Goal: Communication & Community: Answer question/provide support

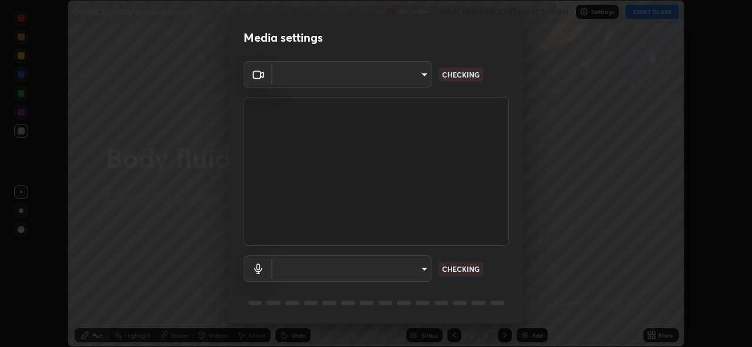
scroll to position [347, 752]
type input "8c17a5d152d90efee16c6d0123f72e1c8e3faabb66c5818a7671abbc9a97bc9a"
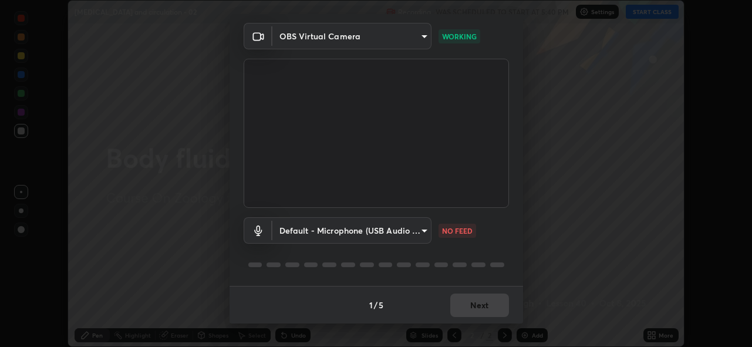
click at [415, 229] on body "Erase all Body fluid and circulation - 02 Recording WAS SCHEDULED TO START AT 5…" at bounding box center [376, 173] width 752 height 347
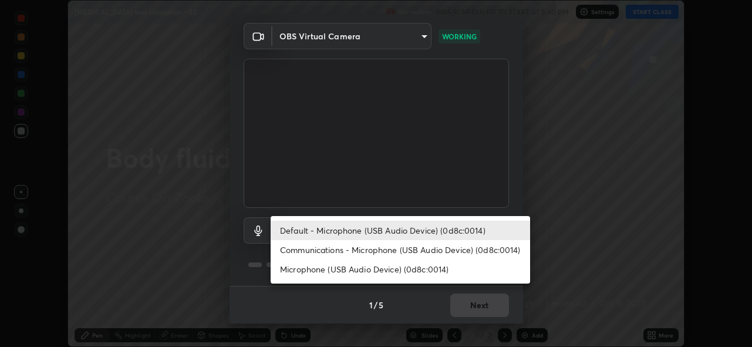
click at [418, 250] on li "Communications - Microphone (USB Audio Device) (0d8c:0014)" at bounding box center [400, 249] width 259 height 19
type input "communications"
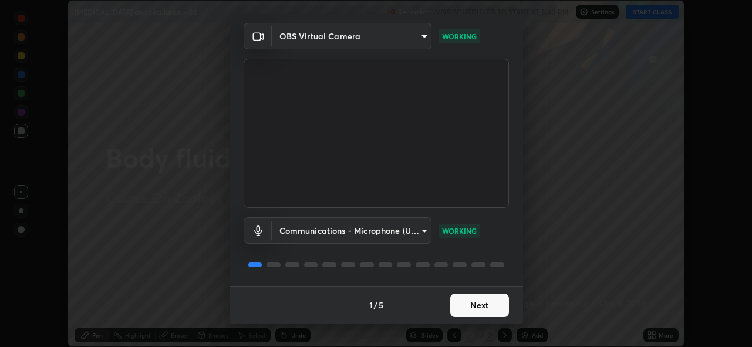
click at [480, 303] on button "Next" at bounding box center [479, 304] width 59 height 23
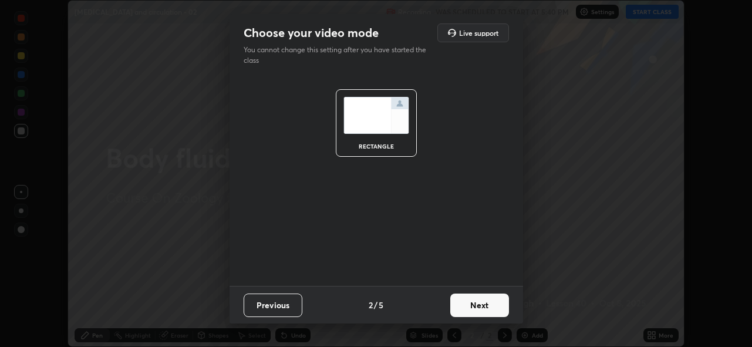
scroll to position [0, 0]
click at [482, 304] on button "Next" at bounding box center [479, 304] width 59 height 23
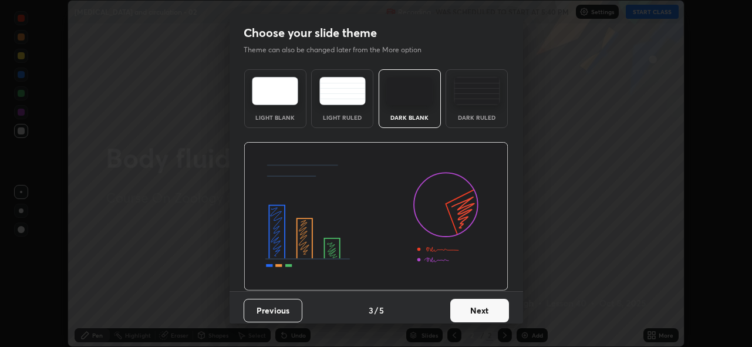
click at [489, 302] on button "Next" at bounding box center [479, 310] width 59 height 23
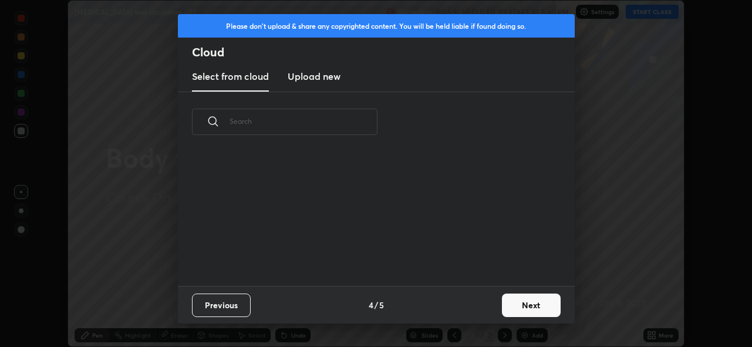
click at [502, 303] on button "Next" at bounding box center [531, 304] width 59 height 23
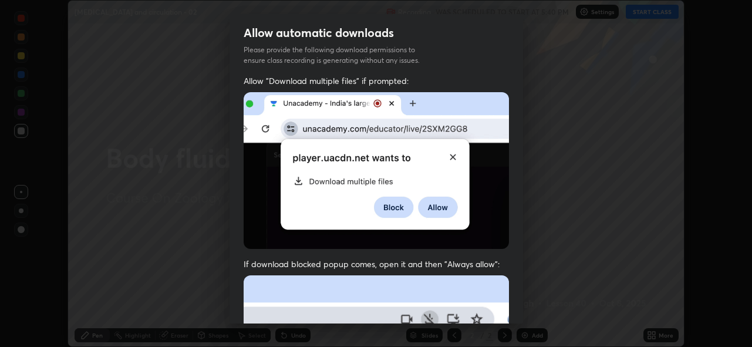
click at [506, 299] on div "Allow "Download multiple files" if prompted: If download blocked popup comes, o…" at bounding box center [375, 322] width 293 height 494
click at [512, 299] on div "Allow "Download multiple files" if prompted: If download blocked popup comes, o…" at bounding box center [375, 322] width 293 height 494
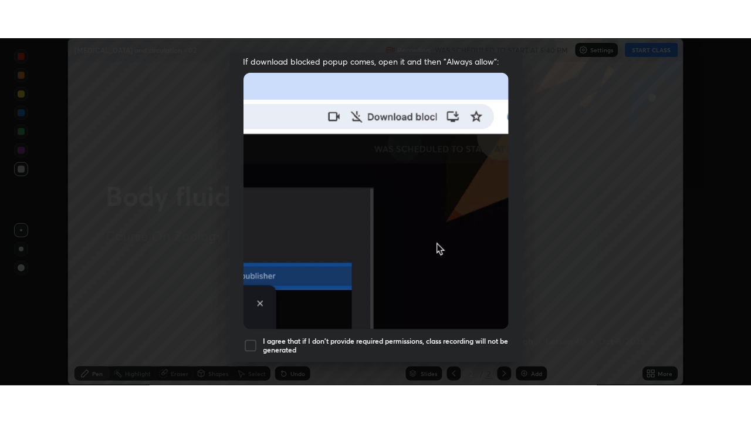
scroll to position [278, 0]
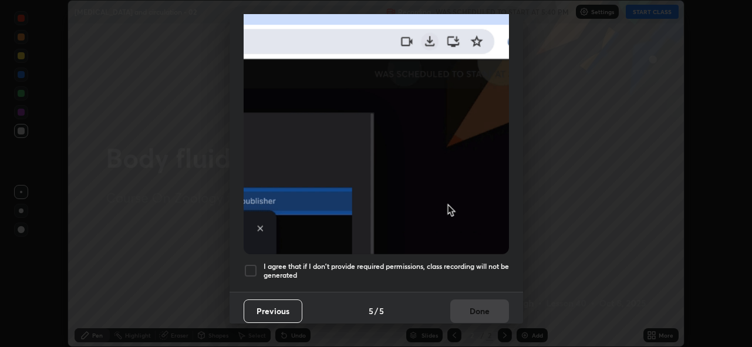
click at [472, 266] on h5 "I agree that if I don't provide required permissions, class recording will not …" at bounding box center [386, 271] width 245 height 18
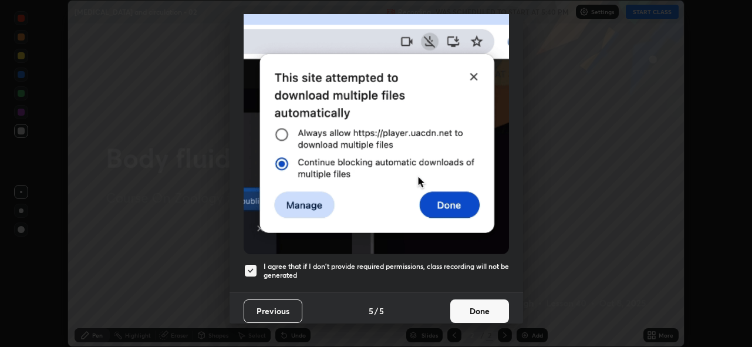
click at [472, 299] on button "Done" at bounding box center [479, 310] width 59 height 23
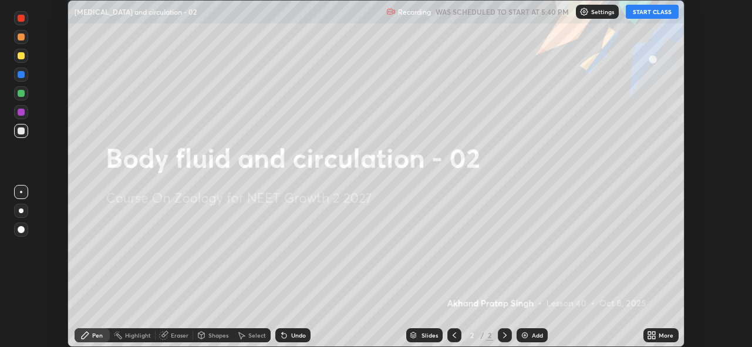
click at [638, 16] on button "START CLASS" at bounding box center [652, 12] width 53 height 14
click at [650, 332] on icon at bounding box center [649, 333] width 3 height 3
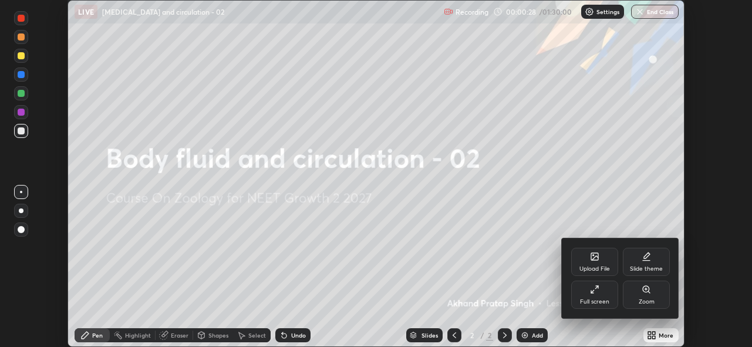
click at [592, 266] on div "Upload File" at bounding box center [594, 269] width 31 height 6
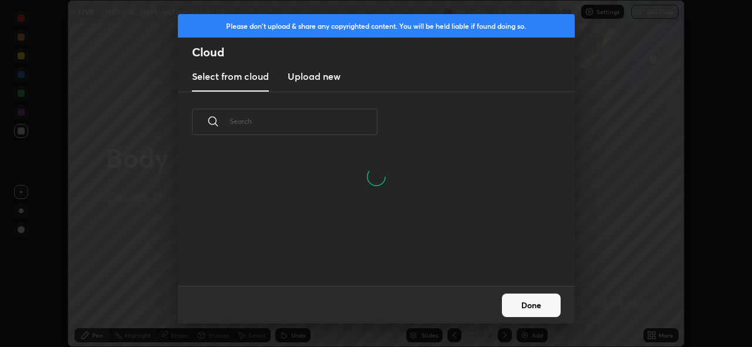
click at [322, 80] on h3 "Upload new" at bounding box center [314, 76] width 53 height 14
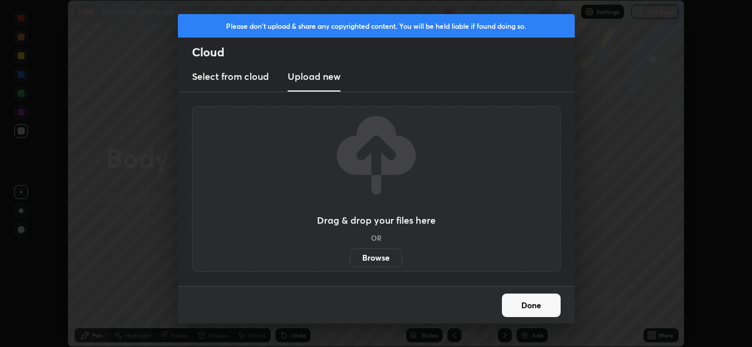
click at [373, 255] on label "Browse" at bounding box center [376, 257] width 52 height 19
click at [350, 255] on input "Browse" at bounding box center [350, 257] width 0 height 19
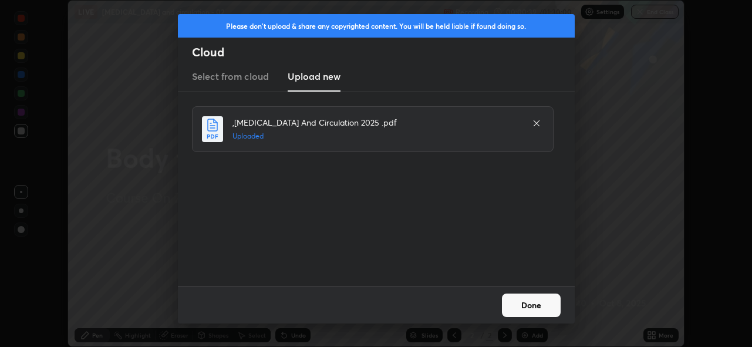
click at [524, 299] on button "Done" at bounding box center [531, 304] width 59 height 23
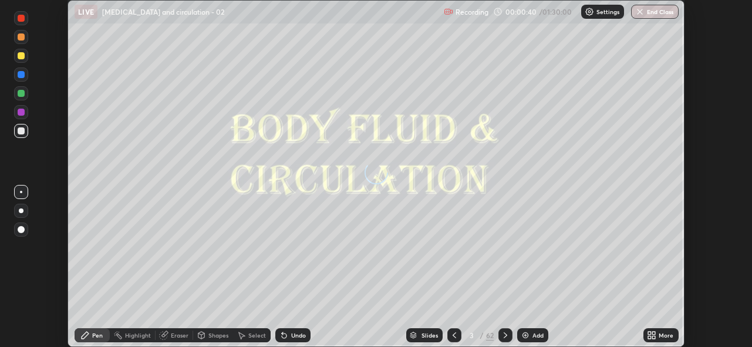
click at [650, 333] on icon at bounding box center [649, 333] width 3 height 3
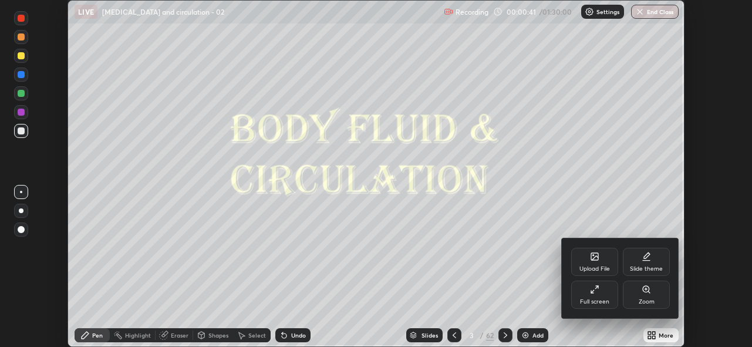
click at [597, 295] on div "Full screen" at bounding box center [594, 295] width 47 height 28
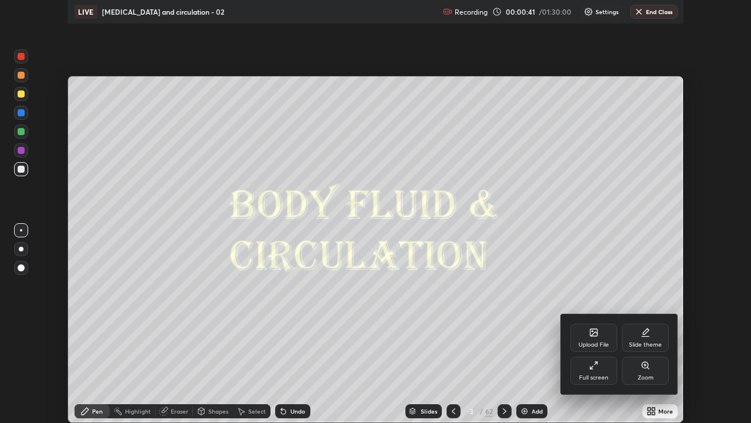
scroll to position [423, 751]
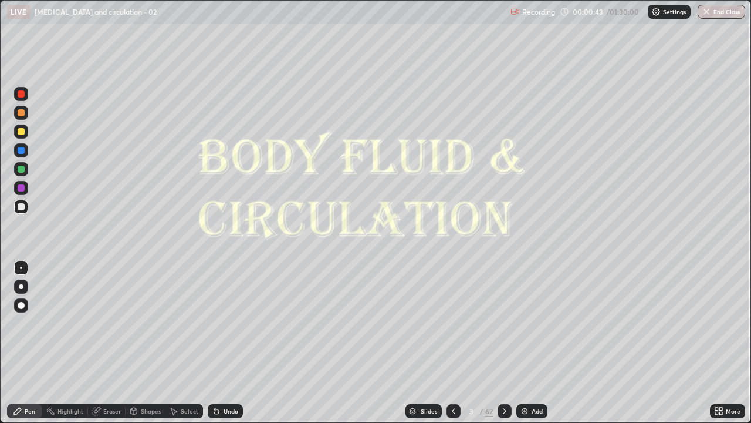
click at [426, 346] on div "Slides" at bounding box center [429, 411] width 16 height 6
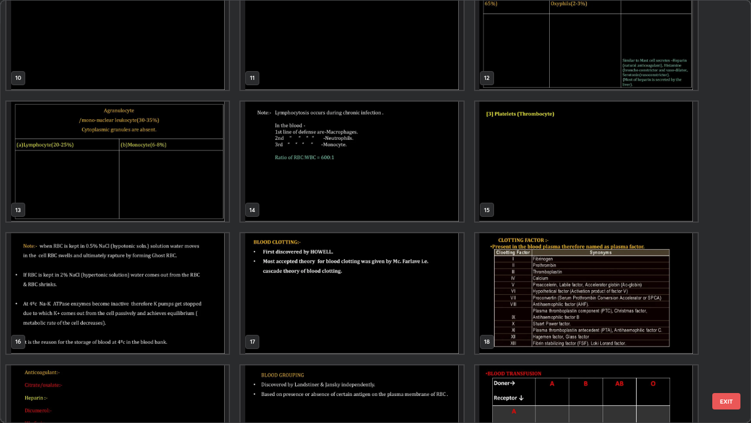
scroll to position [432, 0]
click at [546, 183] on img "grid" at bounding box center [586, 162] width 222 height 120
click at [548, 186] on img "grid" at bounding box center [586, 162] width 222 height 120
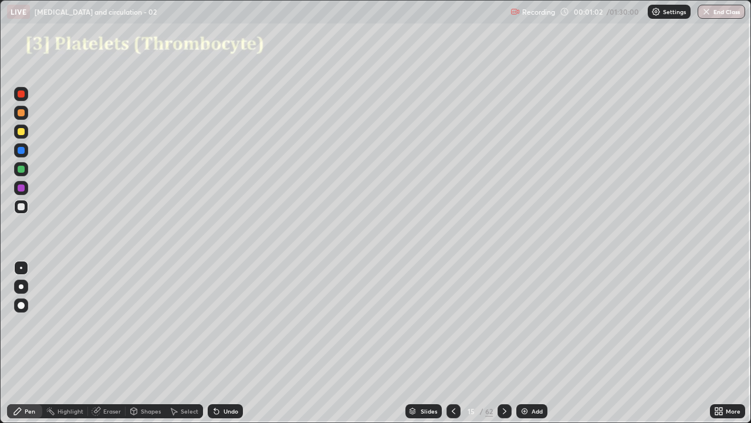
click at [454, 346] on icon at bounding box center [453, 410] width 9 height 9
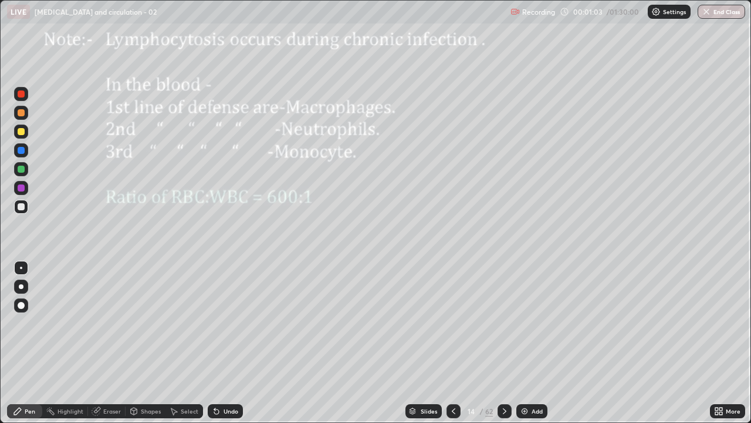
click at [453, 346] on icon at bounding box center [453, 410] width 9 height 9
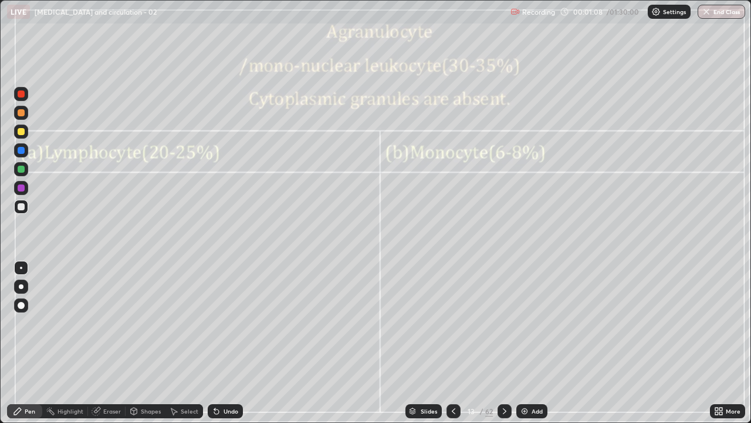
click at [504, 346] on icon at bounding box center [504, 410] width 9 height 9
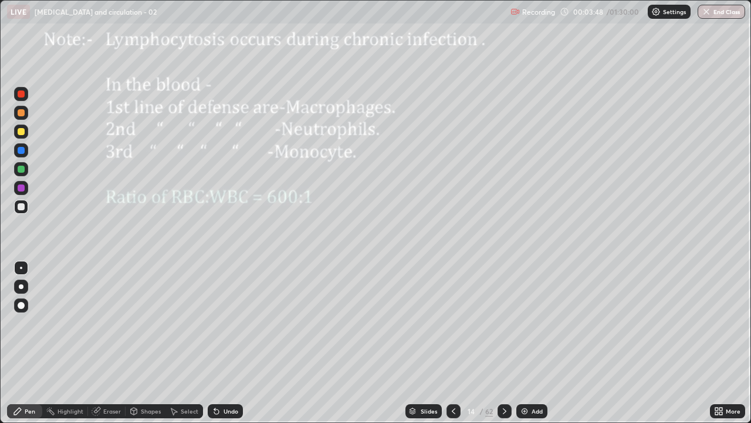
click at [504, 346] on icon at bounding box center [504, 410] width 9 height 9
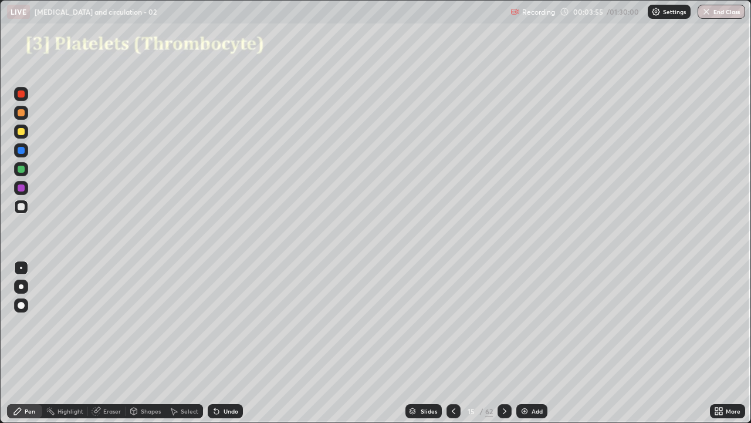
click at [23, 206] on div at bounding box center [21, 206] width 7 height 7
click at [23, 116] on div at bounding box center [21, 112] width 7 height 7
click at [24, 204] on div at bounding box center [21, 206] width 7 height 7
click at [22, 169] on div at bounding box center [21, 169] width 7 height 7
click at [21, 207] on div at bounding box center [21, 206] width 7 height 7
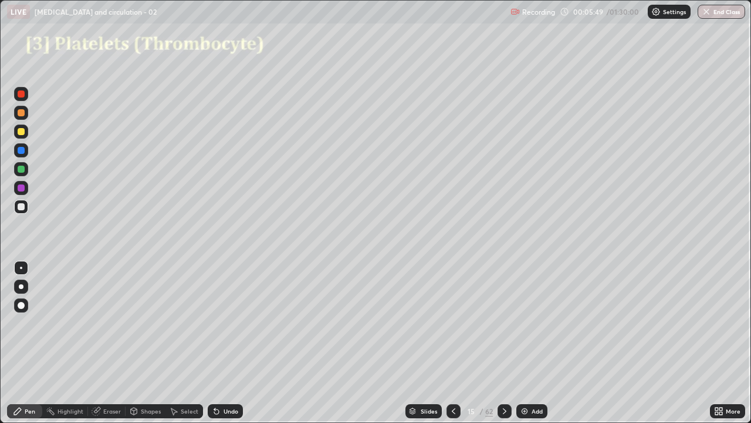
click at [22, 147] on div at bounding box center [21, 150] width 7 height 7
click at [504, 346] on icon at bounding box center [504, 410] width 9 height 9
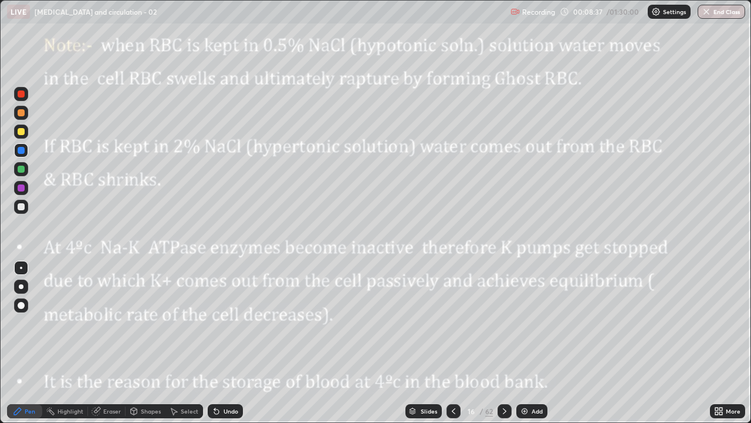
click at [522, 346] on img at bounding box center [524, 410] width 9 height 9
click at [24, 303] on div at bounding box center [21, 305] width 14 height 14
click at [24, 114] on div at bounding box center [21, 112] width 7 height 7
click at [21, 268] on div at bounding box center [21, 267] width 2 height 2
click at [24, 209] on div at bounding box center [21, 207] width 14 height 14
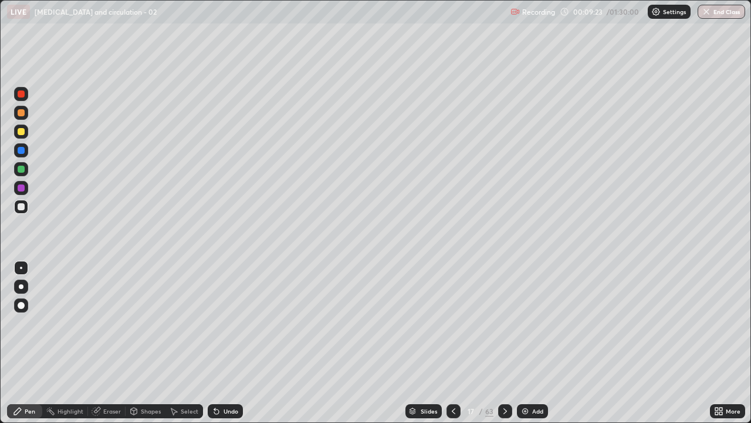
click at [24, 151] on div at bounding box center [21, 150] width 7 height 7
click at [21, 189] on div at bounding box center [21, 187] width 7 height 7
click at [21, 304] on div at bounding box center [21, 305] width 7 height 7
click at [21, 268] on div at bounding box center [21, 267] width 2 height 2
click at [28, 206] on div at bounding box center [21, 207] width 14 height 14
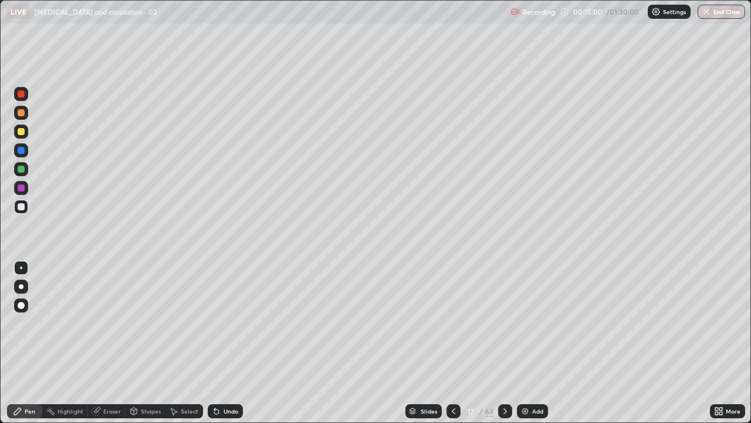
click at [22, 189] on div at bounding box center [21, 187] width 7 height 7
click at [23, 211] on div at bounding box center [21, 207] width 14 height 14
click at [27, 133] on div at bounding box center [21, 131] width 14 height 14
click at [679, 346] on div "Slides 17 / 63 Add" at bounding box center [476, 410] width 467 height 23
click at [453, 346] on icon at bounding box center [453, 410] width 9 height 9
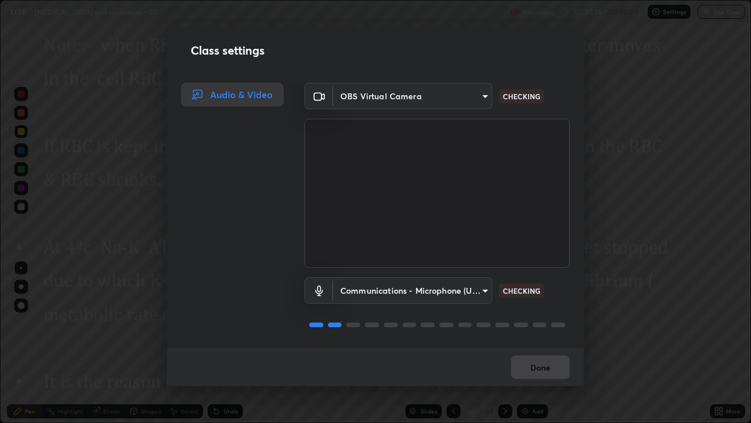
scroll to position [1, 0]
click at [529, 346] on button "Done" at bounding box center [540, 366] width 59 height 23
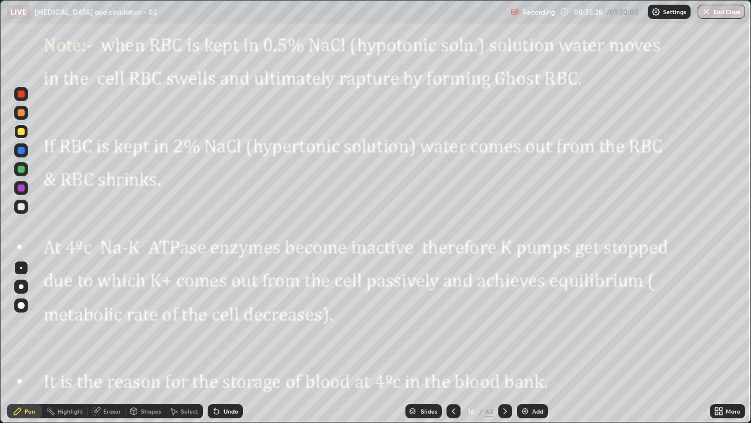
click at [505, 346] on icon at bounding box center [505, 410] width 9 height 9
click at [502, 346] on icon at bounding box center [505, 410] width 9 height 9
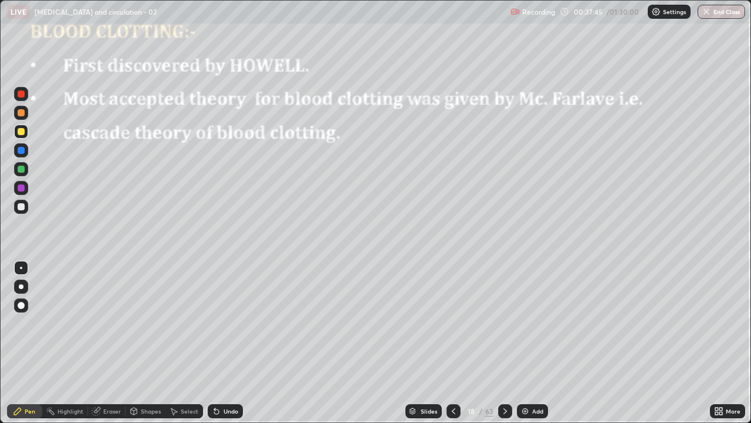
click at [521, 346] on img at bounding box center [525, 410] width 9 height 9
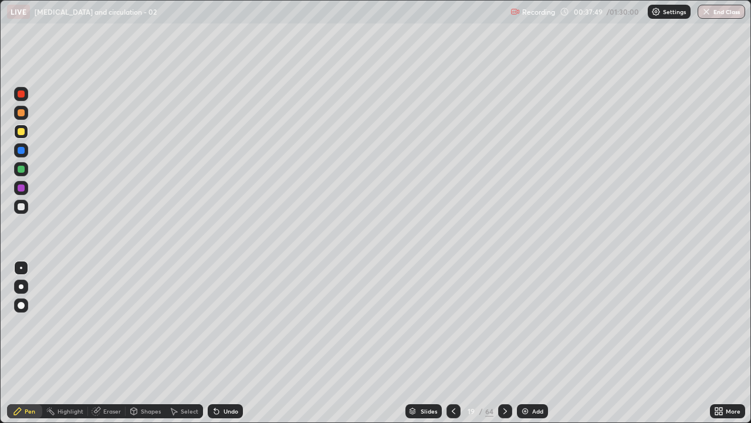
click at [26, 151] on div at bounding box center [21, 150] width 14 height 14
click at [23, 111] on div at bounding box center [21, 112] width 7 height 7
click at [22, 285] on div at bounding box center [21, 286] width 5 height 5
click at [22, 169] on div at bounding box center [21, 169] width 7 height 7
click at [22, 268] on div at bounding box center [21, 267] width 2 height 2
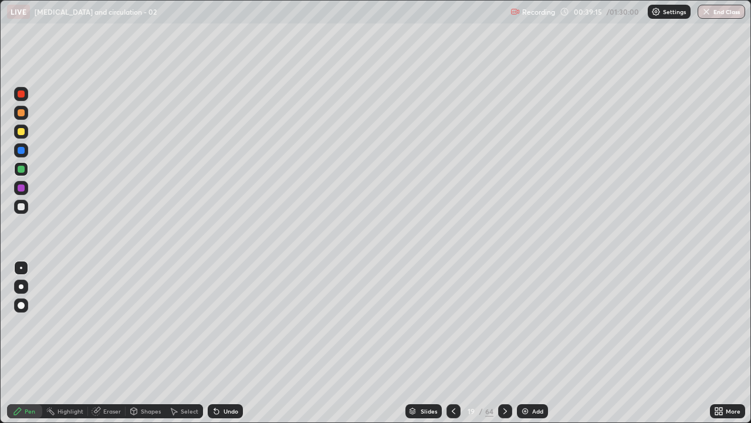
click at [24, 204] on div at bounding box center [21, 207] width 14 height 14
click at [28, 171] on div at bounding box center [21, 169] width 14 height 14
click at [27, 301] on div at bounding box center [21, 305] width 14 height 14
click at [23, 153] on div at bounding box center [21, 150] width 7 height 7
click at [21, 207] on div at bounding box center [21, 206] width 7 height 7
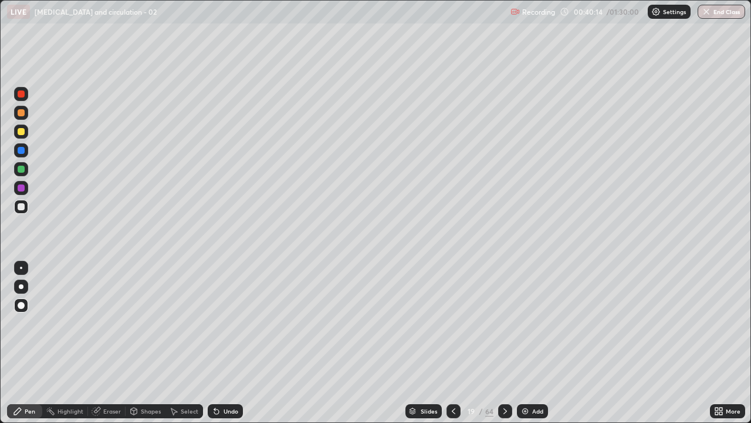
click at [225, 346] on div "Undo" at bounding box center [231, 411] width 15 height 6
click at [21, 268] on div at bounding box center [21, 267] width 2 height 2
click at [22, 305] on div at bounding box center [21, 305] width 7 height 7
click at [26, 147] on div at bounding box center [21, 150] width 14 height 14
click at [21, 268] on div at bounding box center [21, 267] width 2 height 2
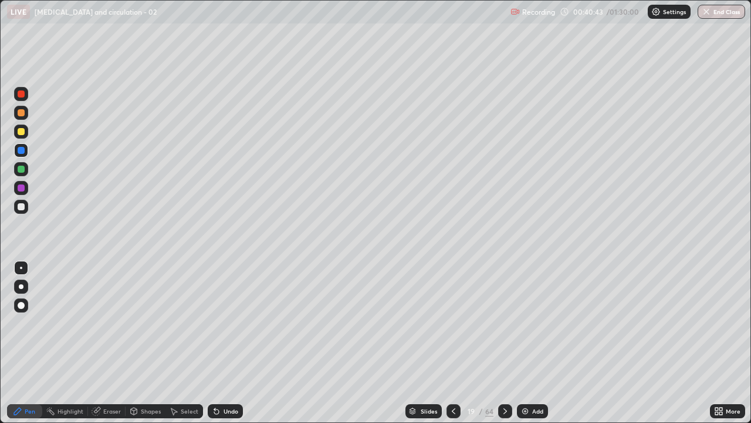
click at [23, 207] on div at bounding box center [21, 206] width 7 height 7
click at [26, 152] on div at bounding box center [21, 150] width 14 height 14
click at [22, 305] on div at bounding box center [21, 305] width 7 height 7
click at [21, 268] on div at bounding box center [21, 267] width 2 height 2
click at [23, 130] on div at bounding box center [21, 131] width 7 height 7
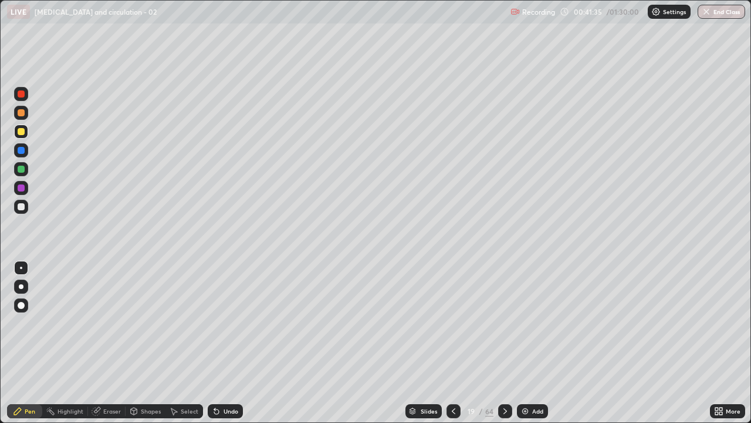
click at [23, 113] on div at bounding box center [21, 112] width 7 height 7
click at [26, 306] on div at bounding box center [21, 305] width 14 height 14
click at [21, 94] on div at bounding box center [21, 93] width 7 height 7
click at [26, 267] on div at bounding box center [21, 268] width 14 height 14
click at [25, 208] on div at bounding box center [21, 207] width 14 height 14
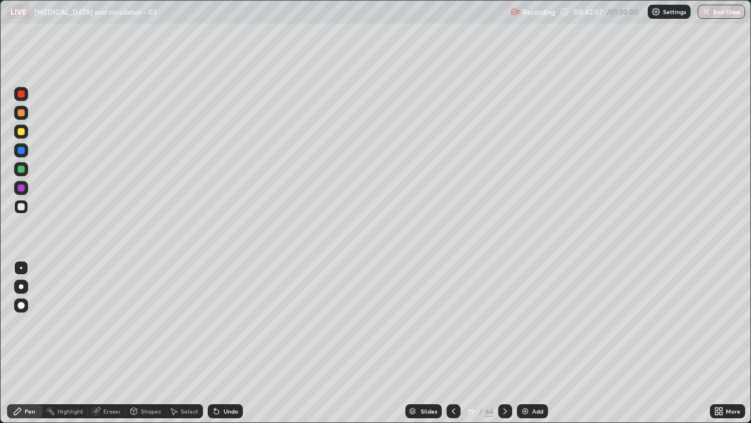
click at [26, 133] on div at bounding box center [21, 131] width 14 height 14
click at [24, 191] on div at bounding box center [21, 188] width 14 height 14
click at [21, 130] on div at bounding box center [21, 131] width 7 height 7
click at [22, 95] on div at bounding box center [21, 93] width 7 height 7
click at [22, 305] on div at bounding box center [21, 305] width 7 height 7
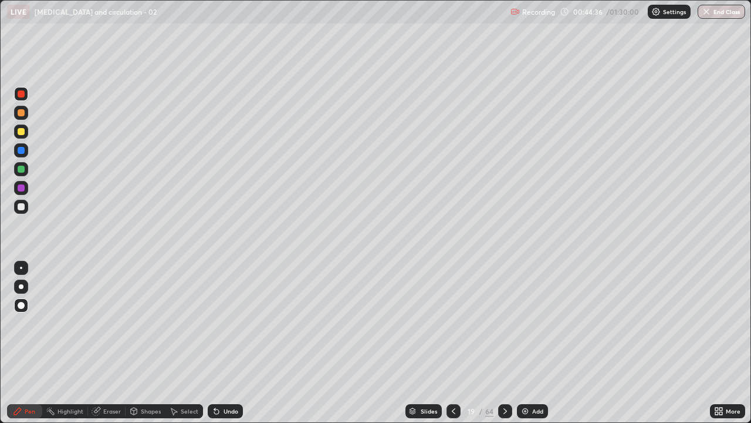
click at [21, 268] on div at bounding box center [21, 267] width 2 height 2
click at [23, 210] on div at bounding box center [21, 206] width 7 height 7
click at [663, 346] on div "Slides 19 / 64 Add" at bounding box center [476, 410] width 467 height 23
click at [23, 170] on div at bounding box center [21, 169] width 7 height 7
click at [22, 113] on div at bounding box center [21, 112] width 7 height 7
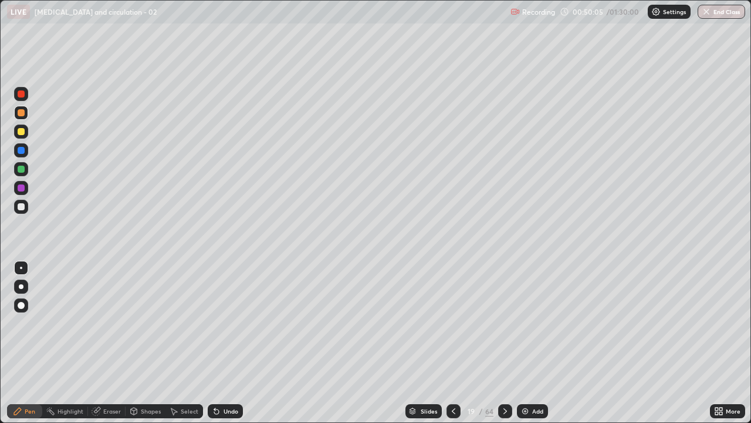
click at [505, 346] on icon at bounding box center [505, 410] width 9 height 9
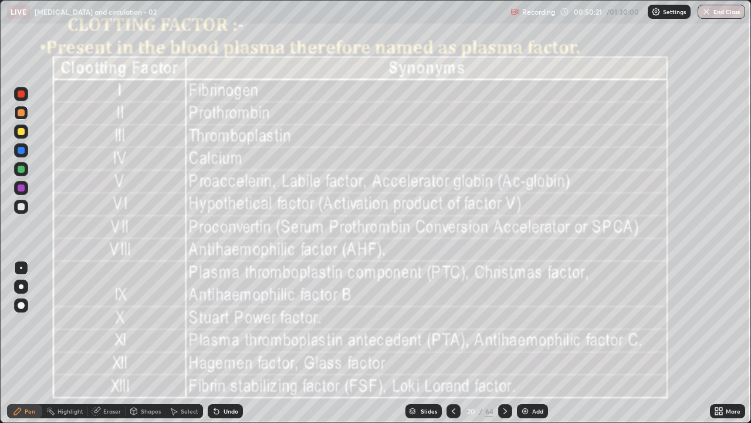
click at [24, 94] on div at bounding box center [21, 93] width 7 height 7
click at [506, 346] on icon at bounding box center [505, 410] width 9 height 9
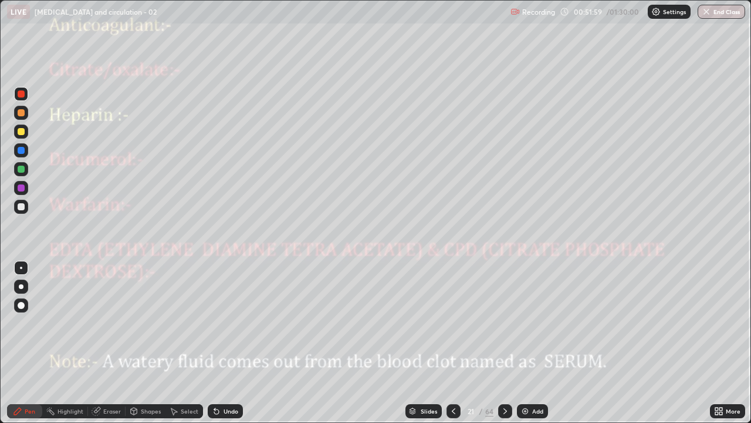
click at [28, 208] on div at bounding box center [21, 207] width 14 height 14
click at [23, 95] on div at bounding box center [21, 93] width 7 height 7
click at [23, 184] on div at bounding box center [21, 187] width 7 height 7
click at [22, 207] on div at bounding box center [21, 206] width 7 height 7
click at [22, 171] on div at bounding box center [21, 169] width 7 height 7
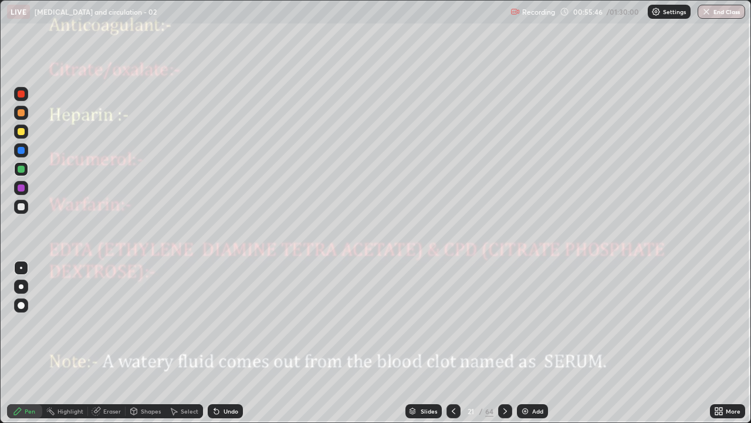
click at [22, 207] on div at bounding box center [21, 206] width 7 height 7
click at [504, 346] on icon at bounding box center [505, 410] width 9 height 9
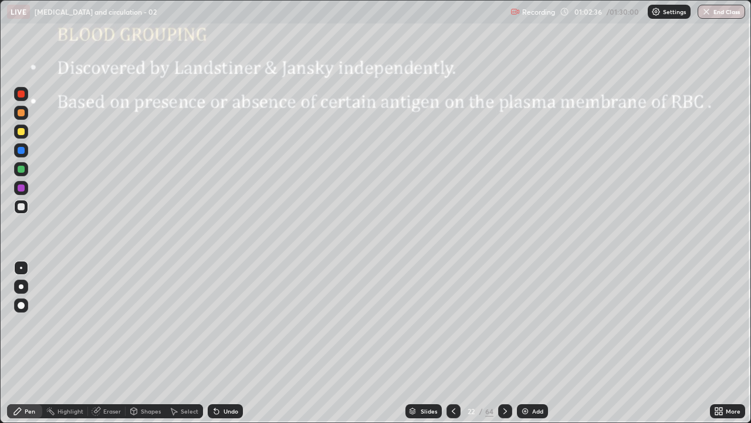
click at [21, 286] on div at bounding box center [21, 286] width 5 height 5
click at [22, 114] on div at bounding box center [21, 112] width 7 height 7
click at [22, 187] on div at bounding box center [21, 187] width 7 height 7
click at [22, 169] on div at bounding box center [21, 169] width 7 height 7
click at [23, 208] on div at bounding box center [21, 206] width 7 height 7
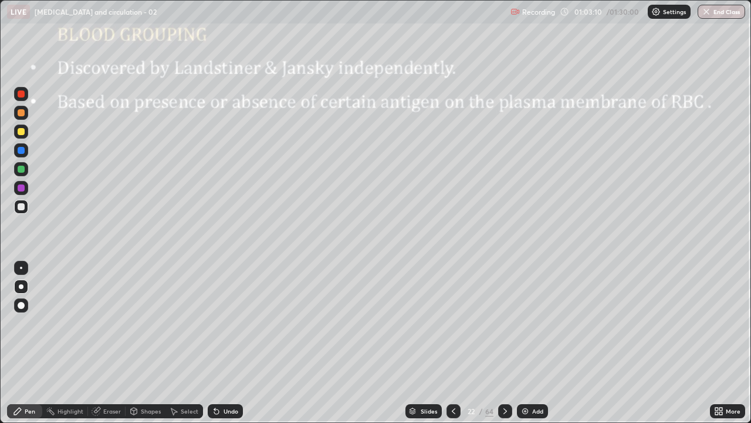
click at [19, 205] on div at bounding box center [21, 206] width 7 height 7
click at [22, 207] on div at bounding box center [21, 206] width 7 height 7
click at [21, 153] on div at bounding box center [21, 150] width 7 height 7
click at [20, 133] on div at bounding box center [21, 131] width 7 height 7
click at [22, 188] on div at bounding box center [21, 187] width 7 height 7
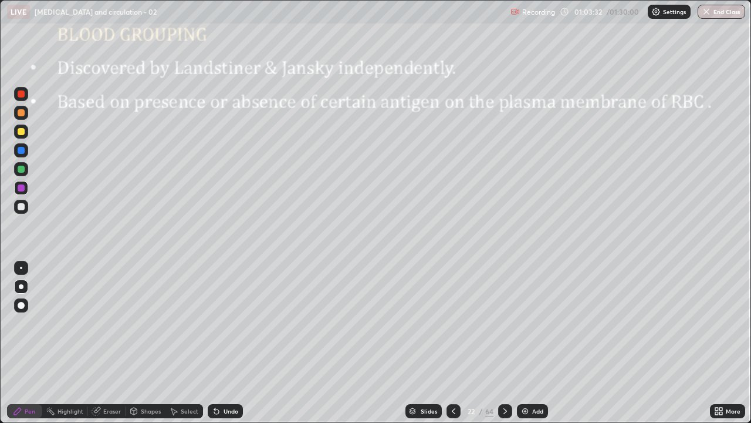
click at [22, 170] on div at bounding box center [21, 169] width 7 height 7
click at [24, 153] on div at bounding box center [21, 150] width 7 height 7
click at [21, 133] on div at bounding box center [21, 131] width 7 height 7
click at [23, 187] on div at bounding box center [21, 187] width 7 height 7
click at [25, 207] on div at bounding box center [21, 207] width 14 height 14
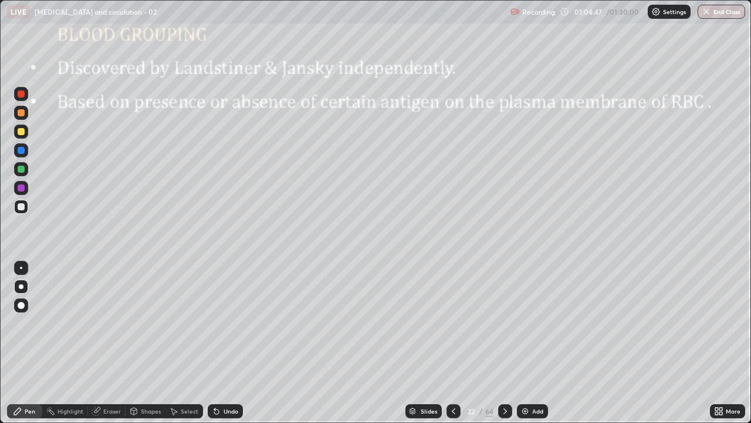
click at [24, 133] on div at bounding box center [21, 131] width 7 height 7
click at [23, 188] on div at bounding box center [21, 187] width 7 height 7
click at [22, 303] on div at bounding box center [21, 305] width 7 height 7
click at [21, 286] on div at bounding box center [21, 286] width 5 height 5
click at [23, 170] on div at bounding box center [21, 169] width 7 height 7
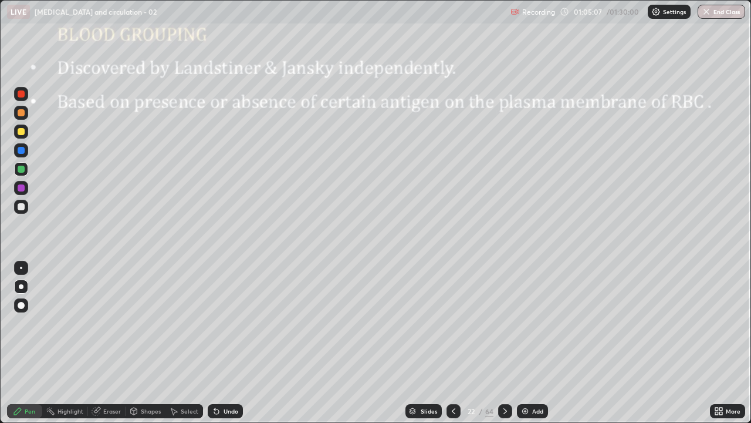
click at [23, 153] on div at bounding box center [21, 150] width 7 height 7
click at [23, 209] on div at bounding box center [21, 206] width 7 height 7
click at [20, 205] on div at bounding box center [21, 206] width 7 height 7
click at [21, 268] on div at bounding box center [21, 267] width 2 height 2
click at [22, 171] on div at bounding box center [21, 169] width 7 height 7
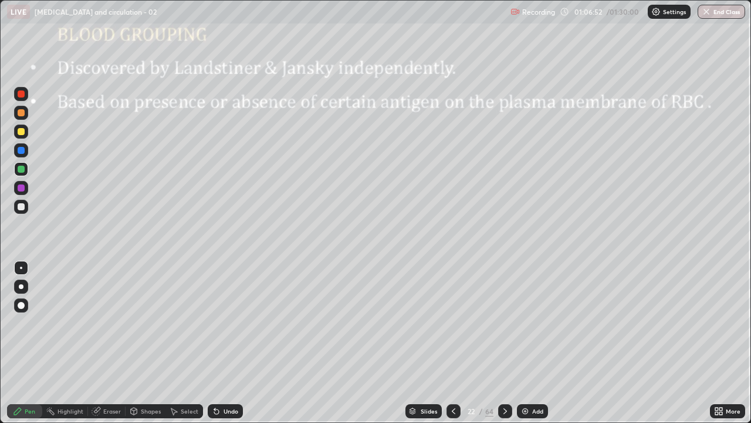
click at [22, 98] on div at bounding box center [21, 94] width 14 height 14
click at [22, 209] on div at bounding box center [21, 206] width 7 height 7
click at [504, 346] on icon at bounding box center [505, 410] width 9 height 9
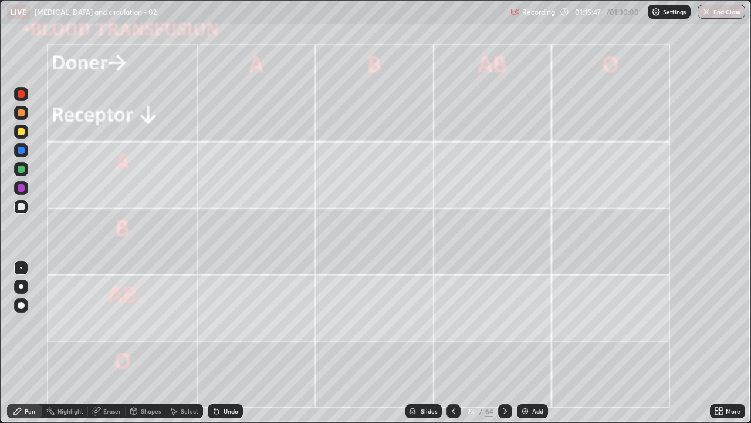
click at [454, 346] on icon at bounding box center [453, 410] width 9 height 9
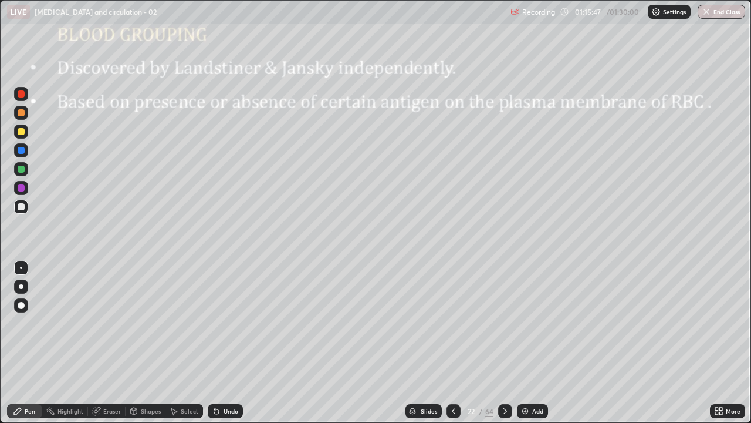
click at [524, 346] on img at bounding box center [525, 410] width 9 height 9
click at [21, 268] on div at bounding box center [21, 267] width 2 height 2
click at [23, 210] on div at bounding box center [21, 206] width 7 height 7
click at [23, 168] on div at bounding box center [21, 169] width 7 height 7
click at [21, 205] on div at bounding box center [21, 206] width 7 height 7
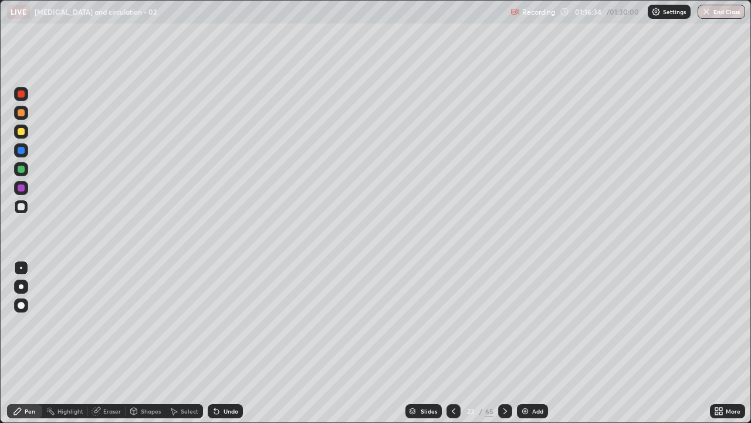
click at [23, 168] on div at bounding box center [21, 169] width 7 height 7
click at [23, 187] on div at bounding box center [21, 187] width 7 height 7
click at [22, 207] on div at bounding box center [21, 206] width 7 height 7
click at [214, 346] on icon at bounding box center [216, 411] width 5 height 5
click at [438, 346] on div "Slides" at bounding box center [424, 411] width 36 height 14
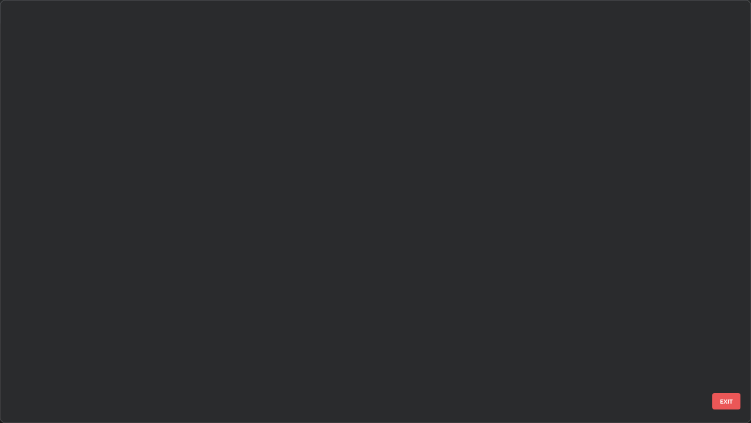
scroll to position [418, 744]
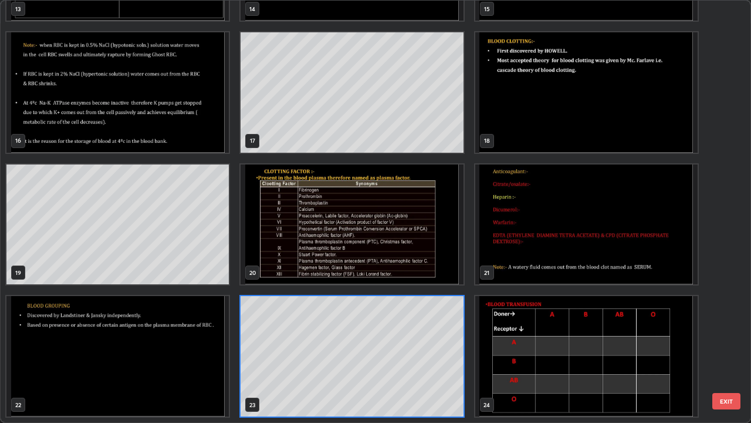
click at [187, 343] on img "grid" at bounding box center [117, 356] width 222 height 120
click at [190, 343] on img "grid" at bounding box center [117, 356] width 222 height 120
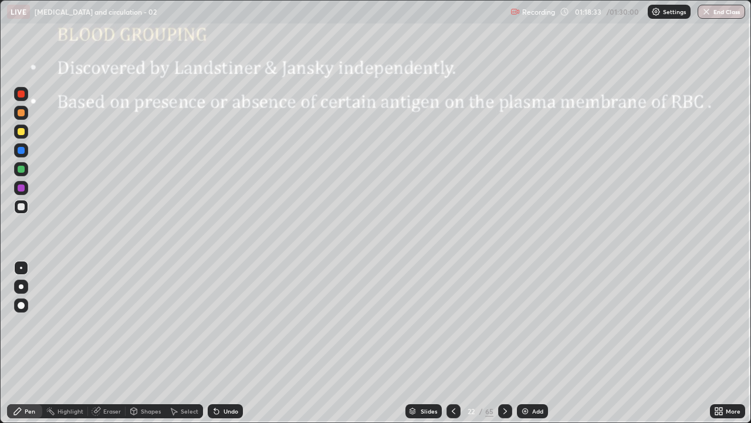
click at [511, 346] on div at bounding box center [505, 411] width 14 height 14
click at [498, 346] on div at bounding box center [505, 411] width 14 height 14
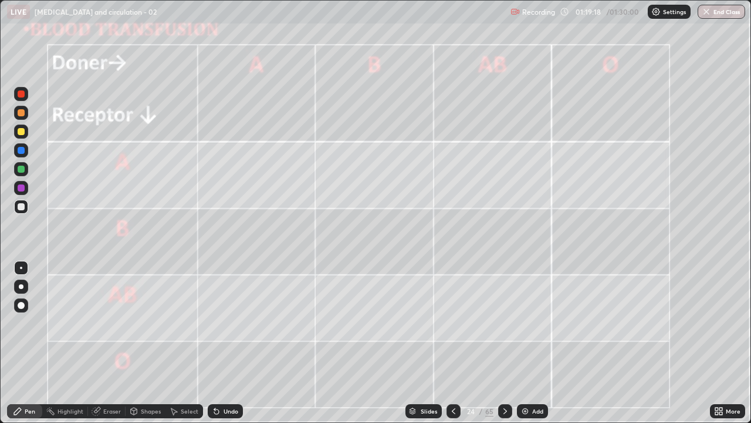
click at [31, 346] on div "Pen" at bounding box center [24, 411] width 35 height 14
click at [21, 286] on div at bounding box center [21, 286] width 5 height 5
click at [24, 171] on div at bounding box center [21, 169] width 7 height 7
click at [21, 113] on div at bounding box center [21, 112] width 7 height 7
click at [21, 303] on div at bounding box center [21, 305] width 7 height 7
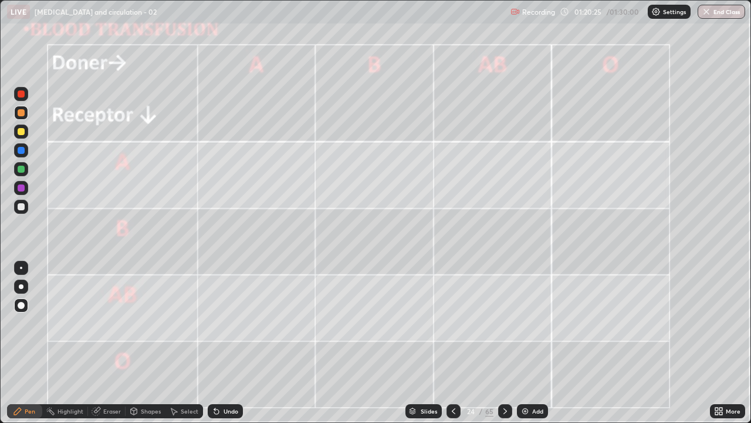
click at [21, 168] on div at bounding box center [21, 169] width 7 height 7
click at [19, 91] on div at bounding box center [21, 93] width 7 height 7
click at [21, 170] on div at bounding box center [21, 169] width 7 height 7
click at [24, 170] on div at bounding box center [21, 169] width 7 height 7
click at [23, 95] on div at bounding box center [21, 93] width 7 height 7
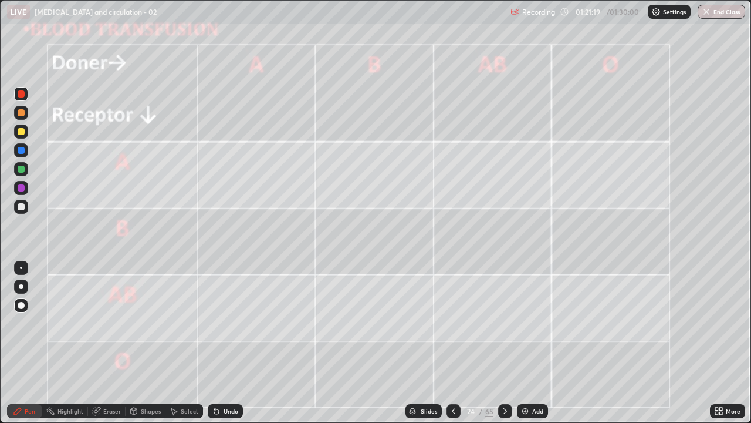
click at [23, 171] on div at bounding box center [21, 169] width 7 height 7
click at [23, 99] on div at bounding box center [21, 94] width 14 height 14
click at [23, 171] on div at bounding box center [21, 169] width 7 height 7
click at [22, 210] on div at bounding box center [21, 206] width 7 height 7
click at [21, 268] on div at bounding box center [21, 267] width 2 height 2
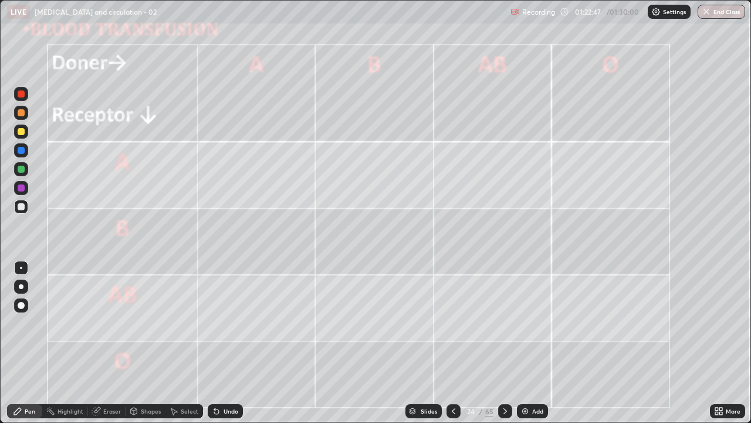
click at [235, 346] on div "Undo" at bounding box center [231, 411] width 15 height 6
click at [232, 346] on div "Undo" at bounding box center [231, 411] width 15 height 6
click at [711, 16] on button "End Class" at bounding box center [722, 12] width 48 height 14
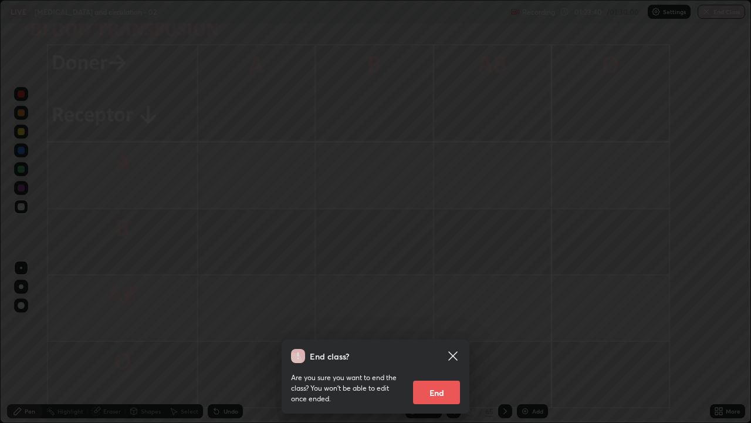
click at [444, 346] on button "End" at bounding box center [436, 391] width 47 height 23
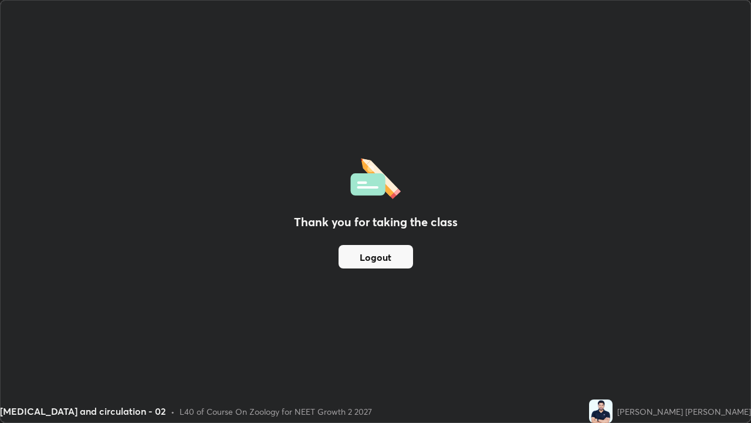
click at [381, 263] on button "Logout" at bounding box center [376, 256] width 75 height 23
